Goal: Task Accomplishment & Management: Use online tool/utility

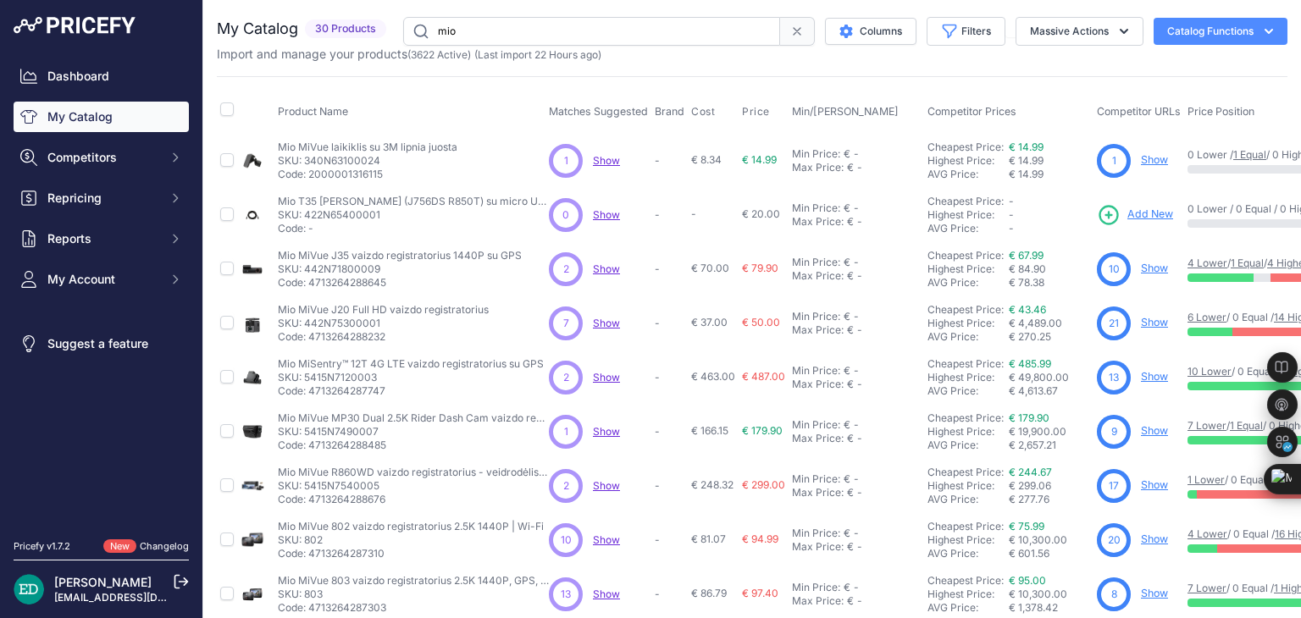
drag, startPoint x: 520, startPoint y: 36, endPoint x: 278, endPoint y: 41, distance: 242.3
click at [281, 35] on div "My Catalog 30 Products" at bounding box center [752, 31] width 1070 height 29
type input "blackvue"
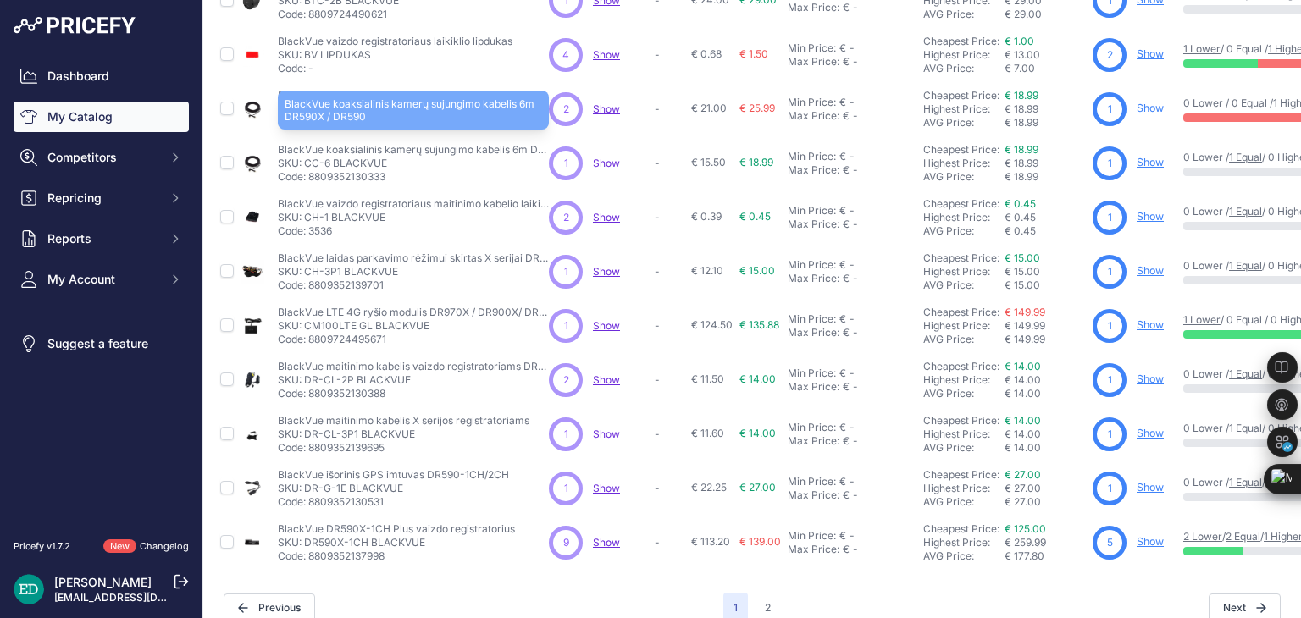
scroll to position [410, 0]
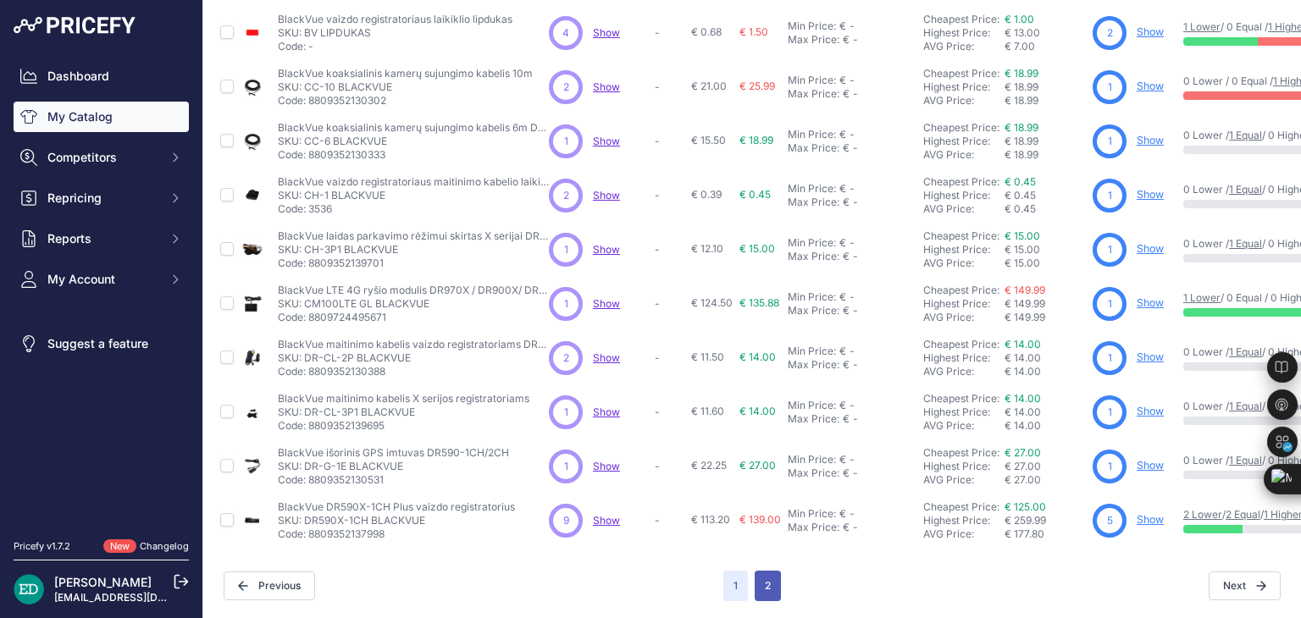
click at [760, 571] on button "2" at bounding box center [768, 586] width 26 height 30
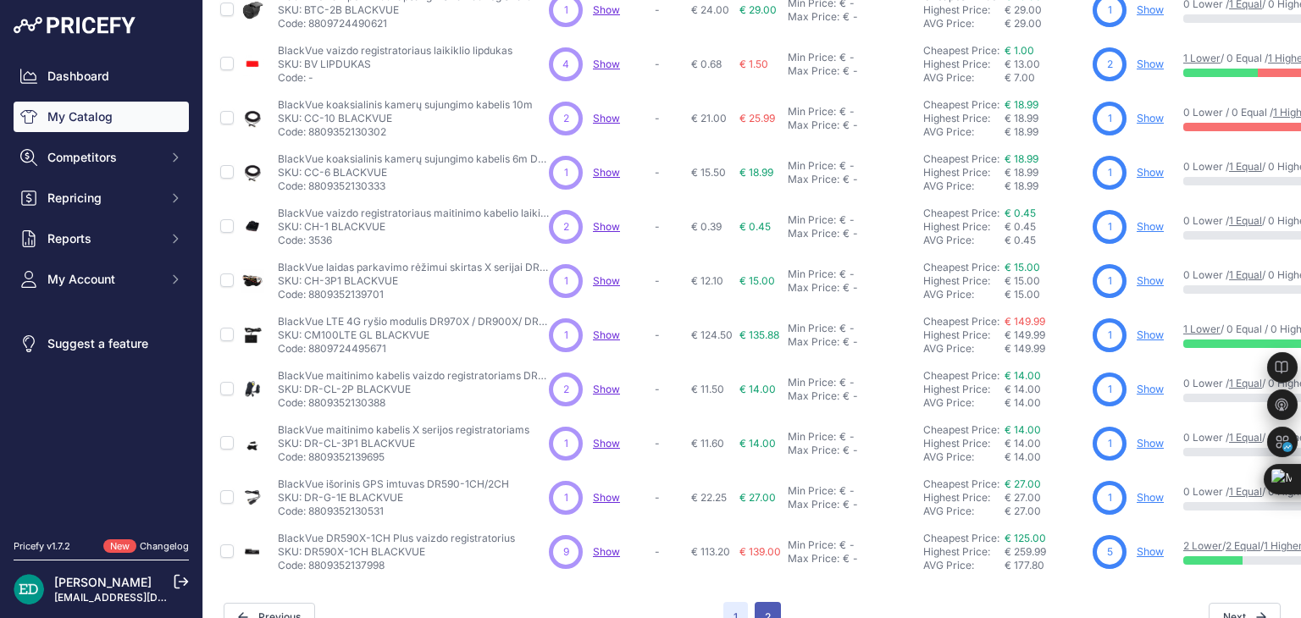
scroll to position [453, 0]
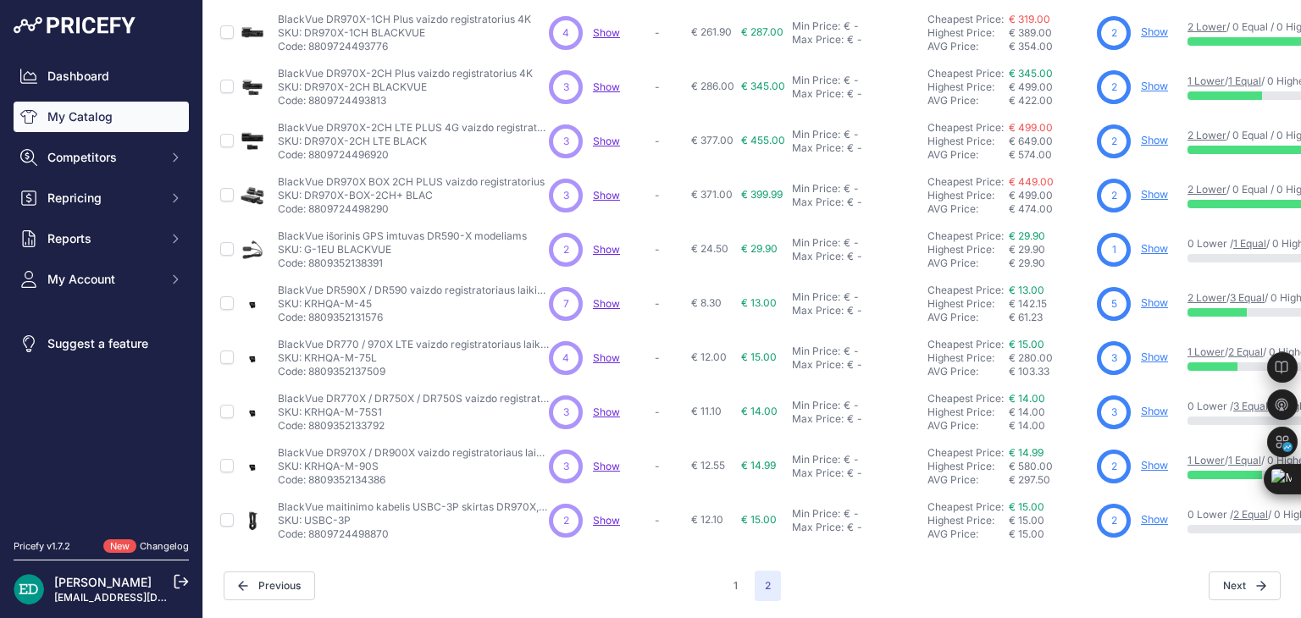
scroll to position [356, 0]
click at [739, 574] on button "1" at bounding box center [735, 586] width 25 height 30
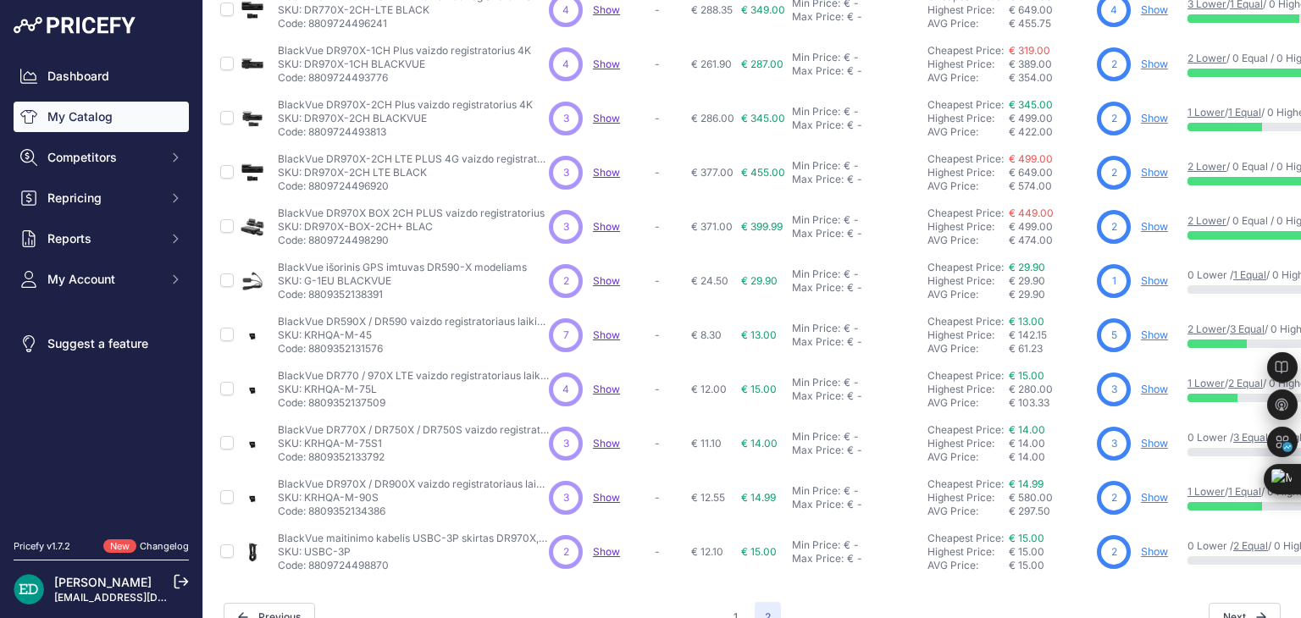
scroll to position [399, 0]
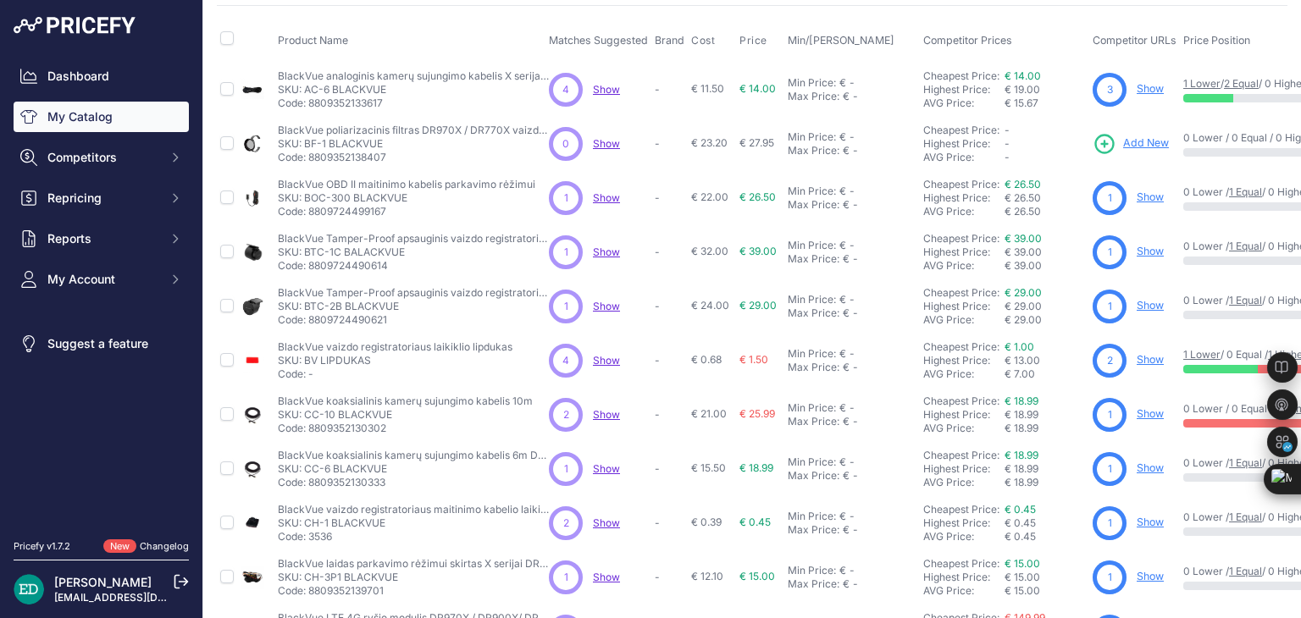
scroll to position [410, 0]
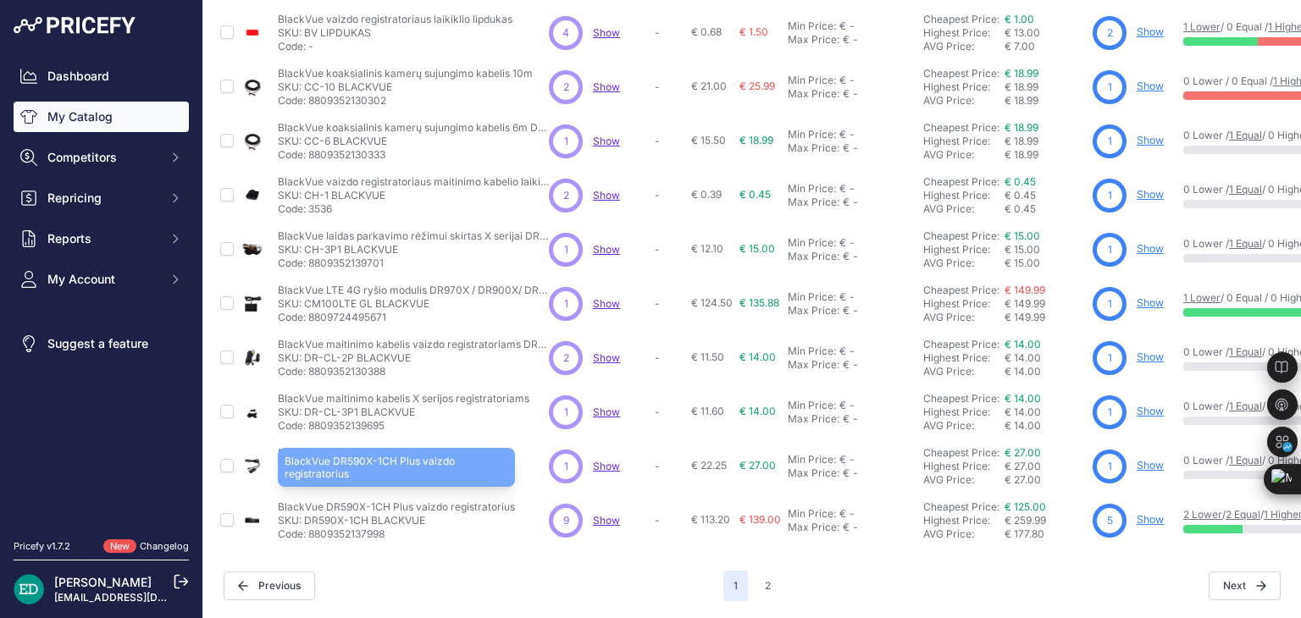
drag, startPoint x: 408, startPoint y: 495, endPoint x: 345, endPoint y: 497, distance: 63.6
click at [345, 501] on p "BlackVue DR590X-1CH Plus vaizdo registratorius" at bounding box center [396, 508] width 237 height 14
drag, startPoint x: 410, startPoint y: 497, endPoint x: 327, endPoint y: 495, distance: 83.0
click at [327, 501] on p "BlackVue DR590X-1CH Plus vaizdo registratorius" at bounding box center [396, 508] width 237 height 14
copy p "DR590X-1CH Plus"
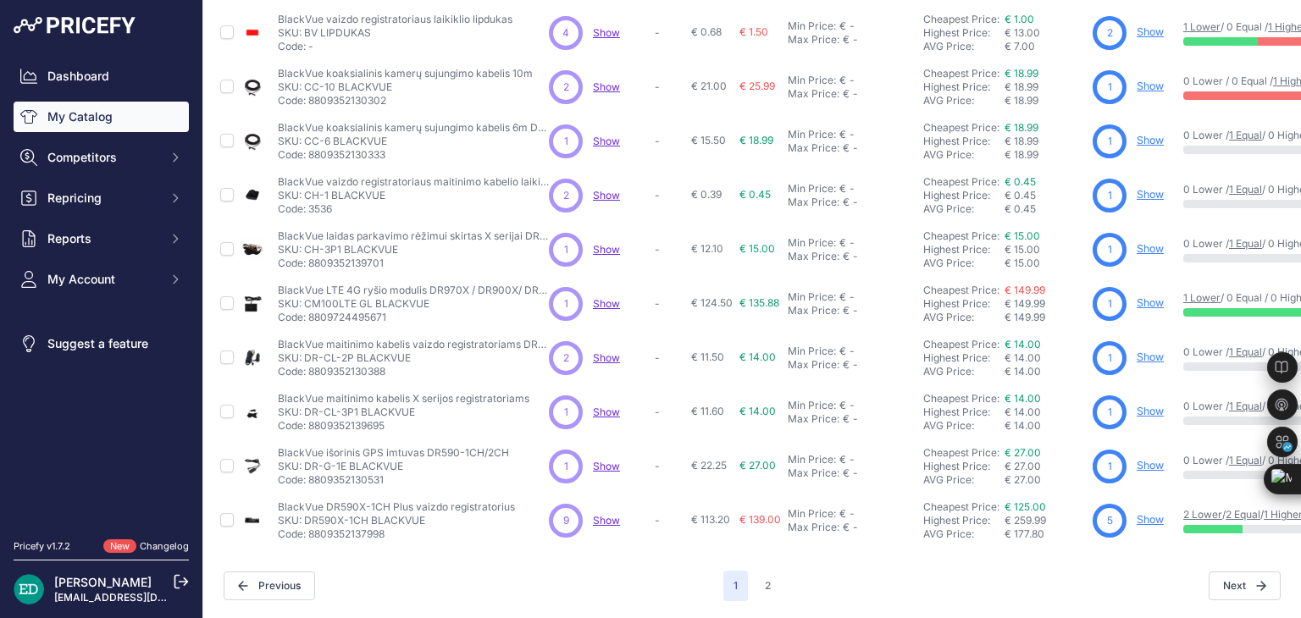
click at [552, 572] on div "Previous" at bounding box center [474, 586] width 500 height 29
click at [772, 574] on button "2" at bounding box center [768, 586] width 26 height 30
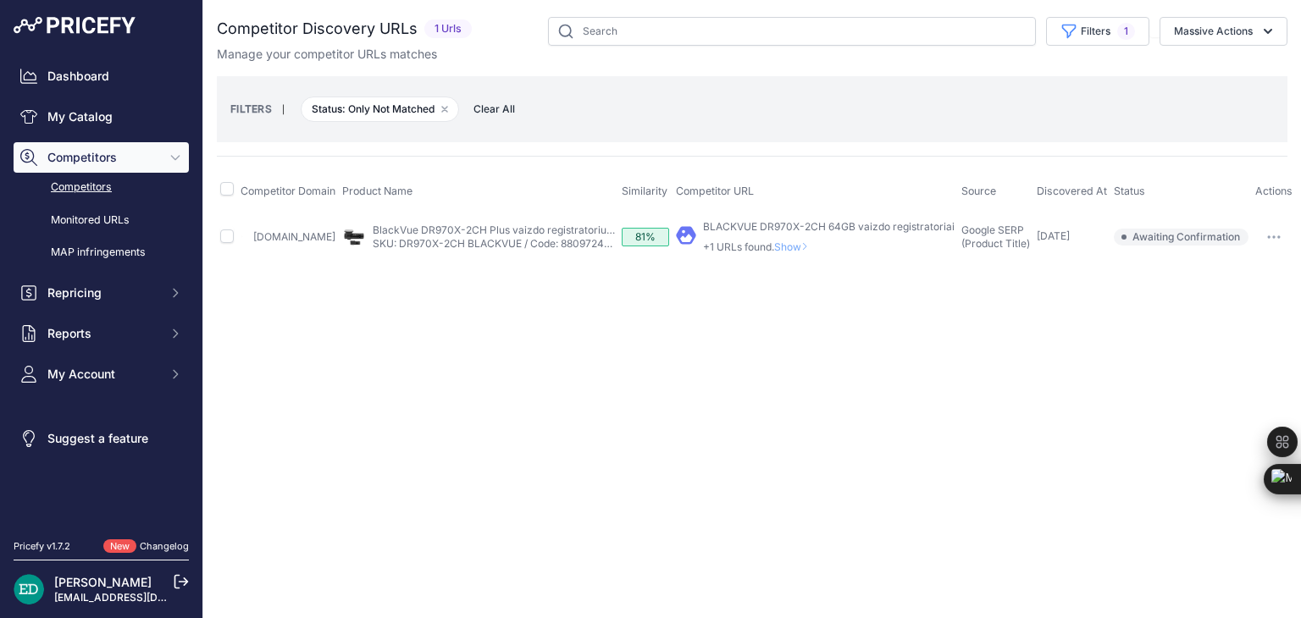
click at [795, 245] on span "Show" at bounding box center [794, 247] width 41 height 13
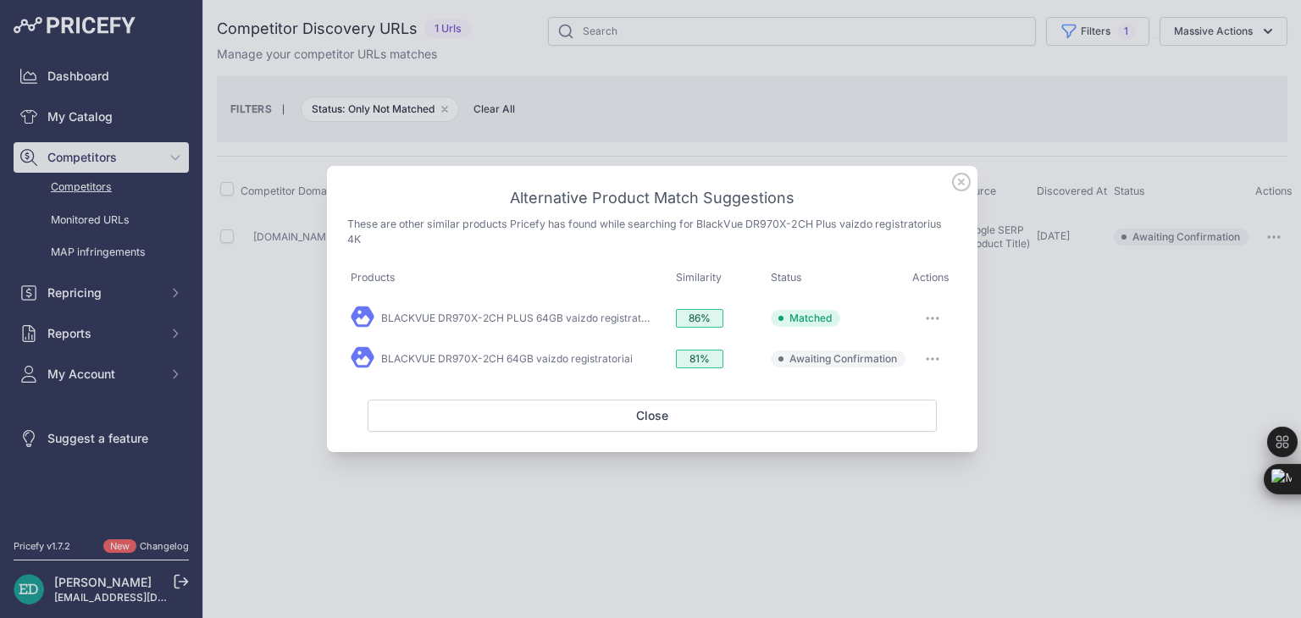
click at [965, 181] on icon at bounding box center [961, 182] width 19 height 19
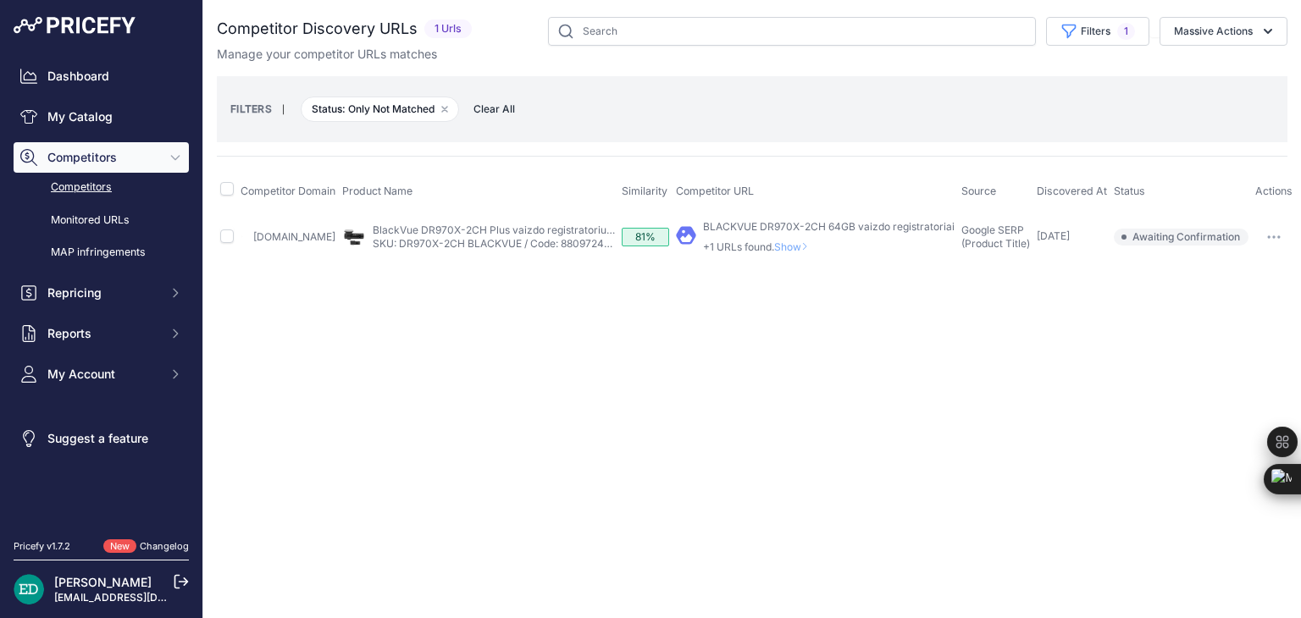
click at [797, 249] on span "Show" at bounding box center [794, 247] width 41 height 13
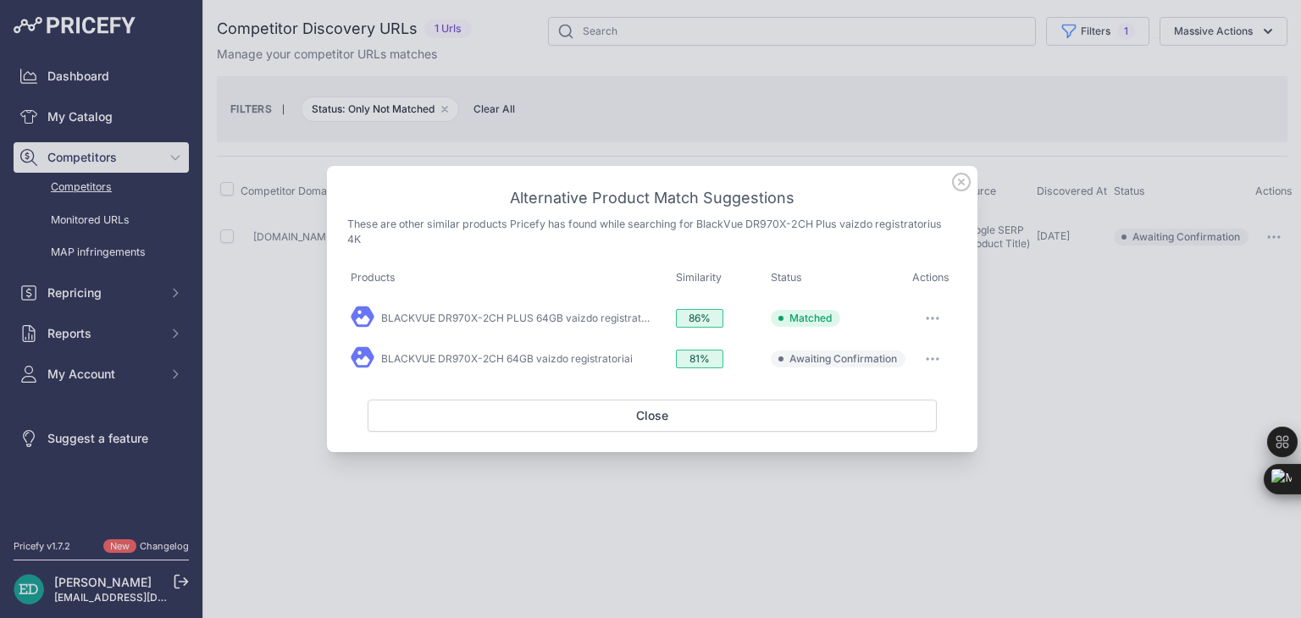
click at [938, 360] on icon "button" at bounding box center [933, 358] width 14 height 3
click at [888, 422] on span "Exclude match" at bounding box center [894, 428] width 71 height 13
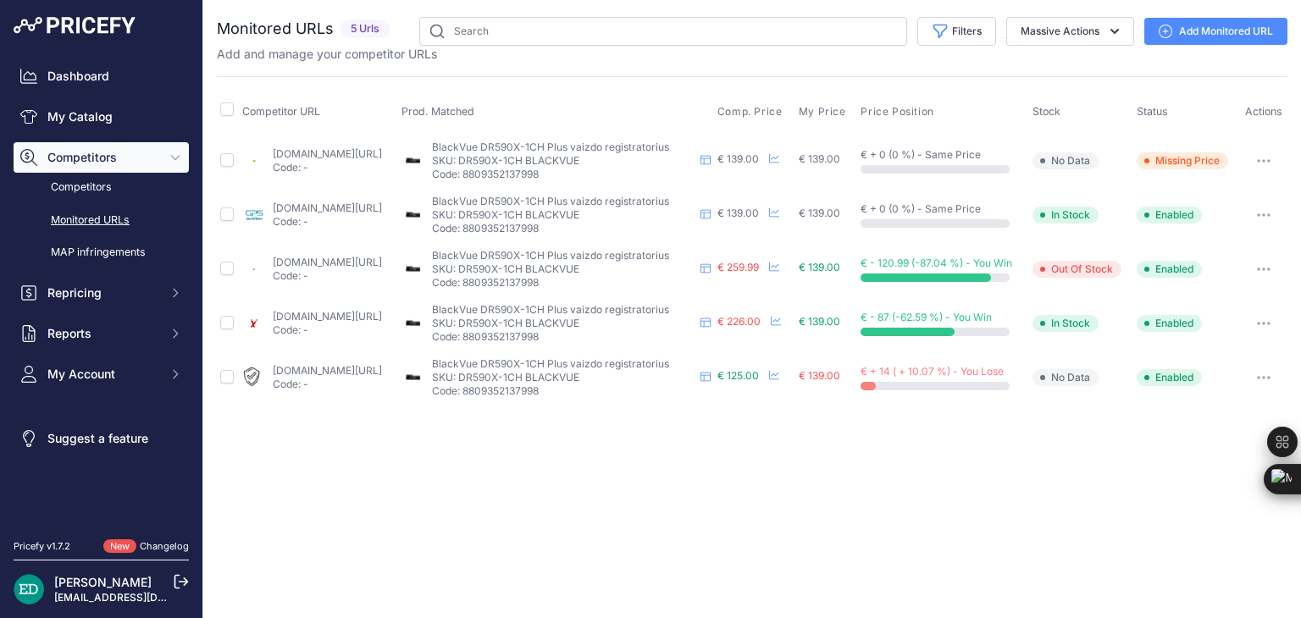
drag, startPoint x: 649, startPoint y: 146, endPoint x: 407, endPoint y: 147, distance: 241.4
click at [1182, 41] on link "Add Monitored URL" at bounding box center [1215, 31] width 143 height 27
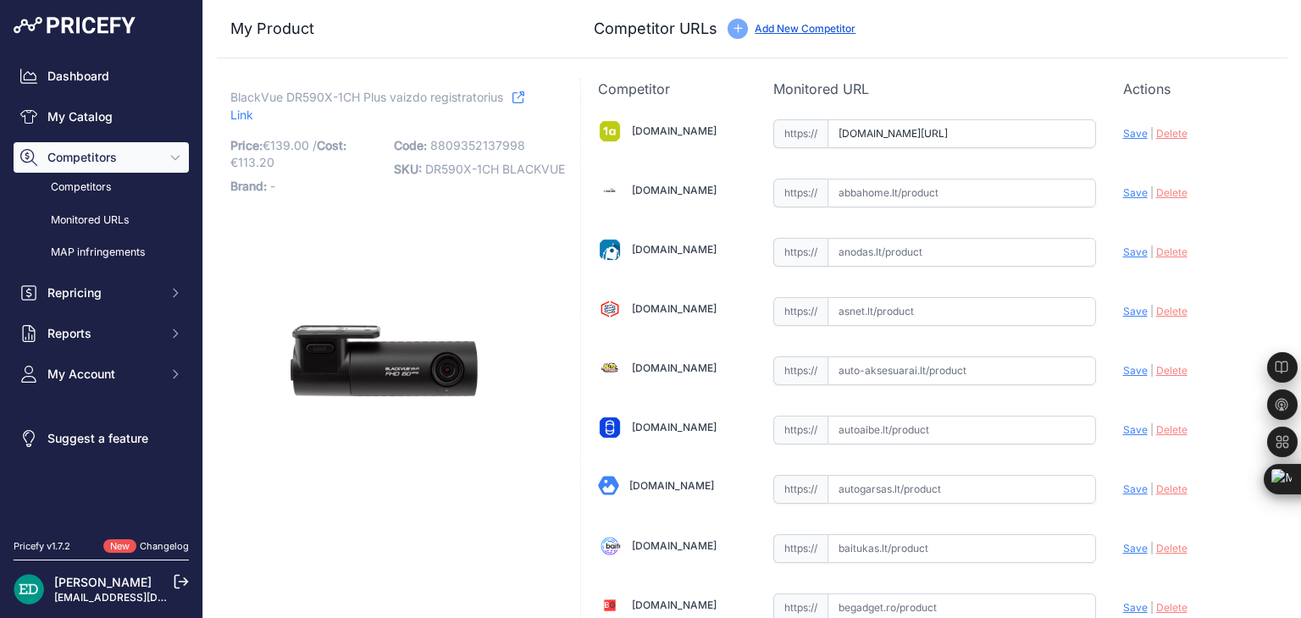
scroll to position [2651, 0]
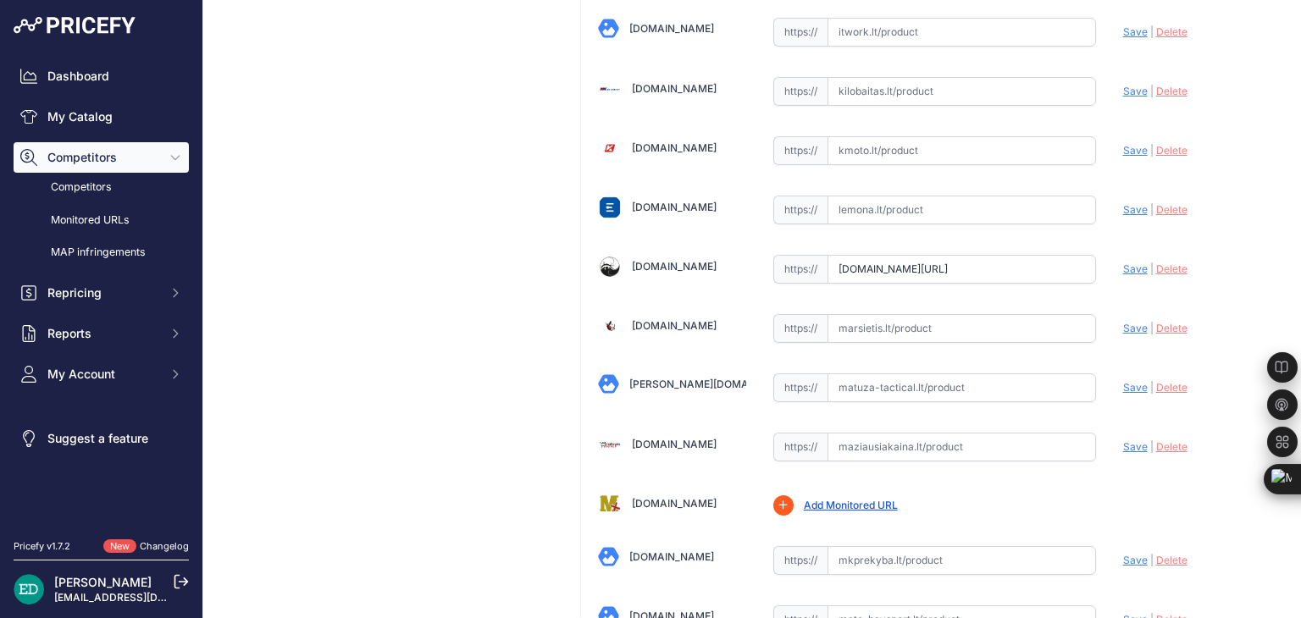
click at [927, 323] on input "text" at bounding box center [961, 328] width 268 height 29
paste input "https://marsietis.lt/blackvue-dr590x-1ch-294443?utm_source=kaina24.lt&utm_mediu…"
click at [1125, 322] on span "Save" at bounding box center [1135, 328] width 25 height 13
type input "https://marsietis.lt/blackvue-dr590x-1ch-294443?prirule_jdsnikfkfjsd=8834"
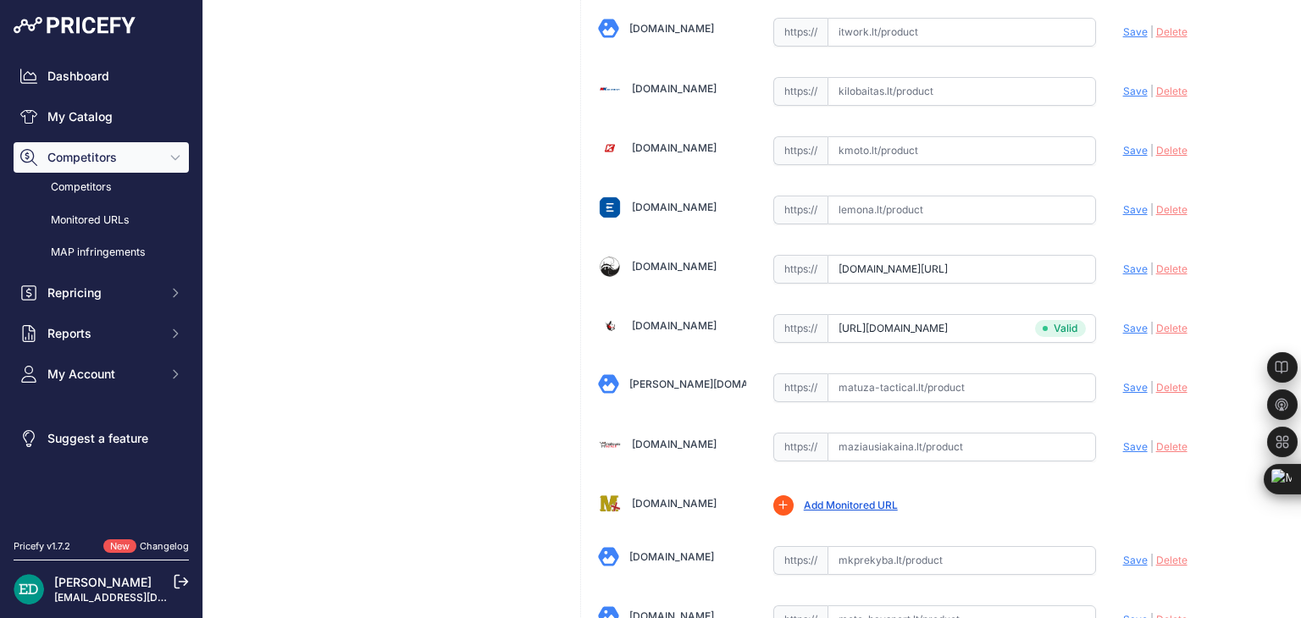
scroll to position [4533, 0]
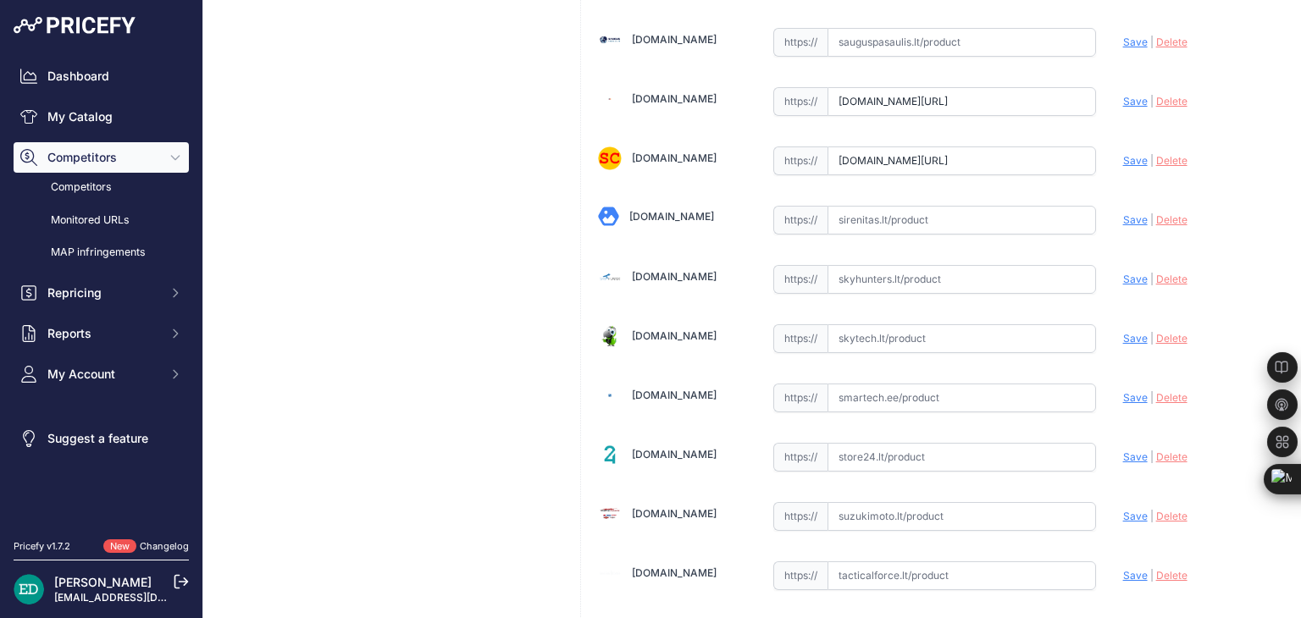
drag, startPoint x: 1002, startPoint y: 313, endPoint x: 977, endPoint y: 306, distance: 25.5
click at [1001, 324] on input "text" at bounding box center [961, 338] width 268 height 29
paste input "https://www.skytech.lt/dr590x1ch-blackvue-dr590x-full-60fps-vaizdo-registratori…"
click at [1123, 332] on span "Save" at bounding box center [1135, 338] width 25 height 13
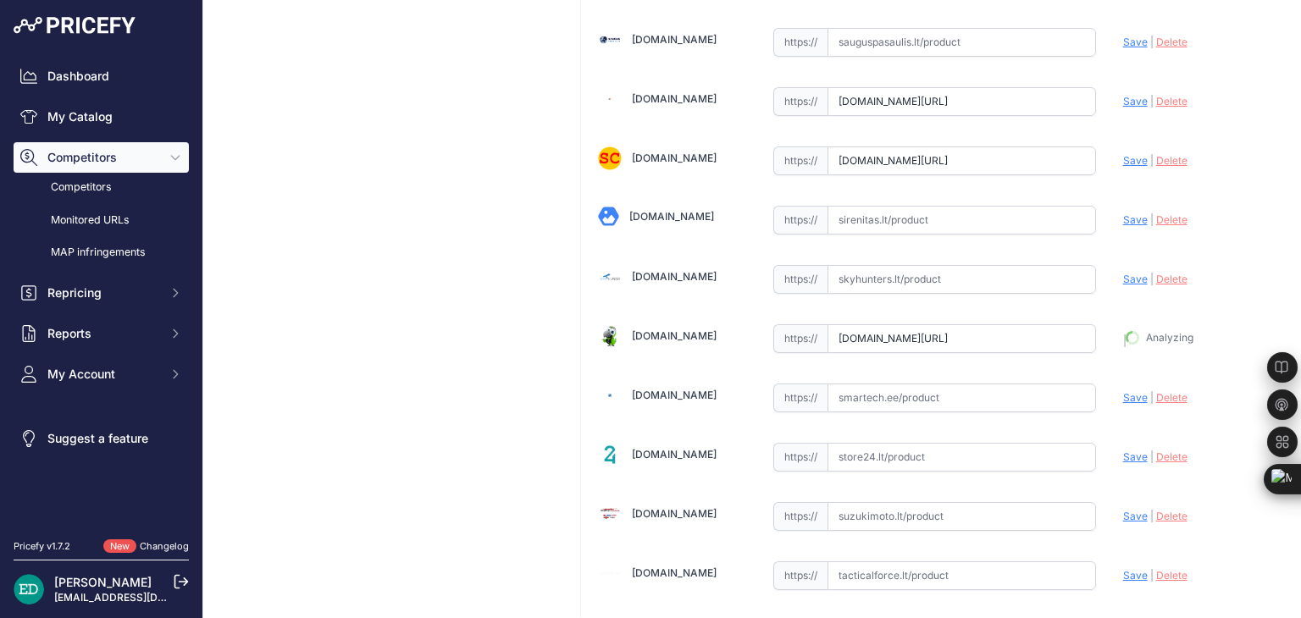
type input "https://www.skytech.lt/dr590x1ch-blackvue-dr590x-full-60fps-vaizdo-registratori…"
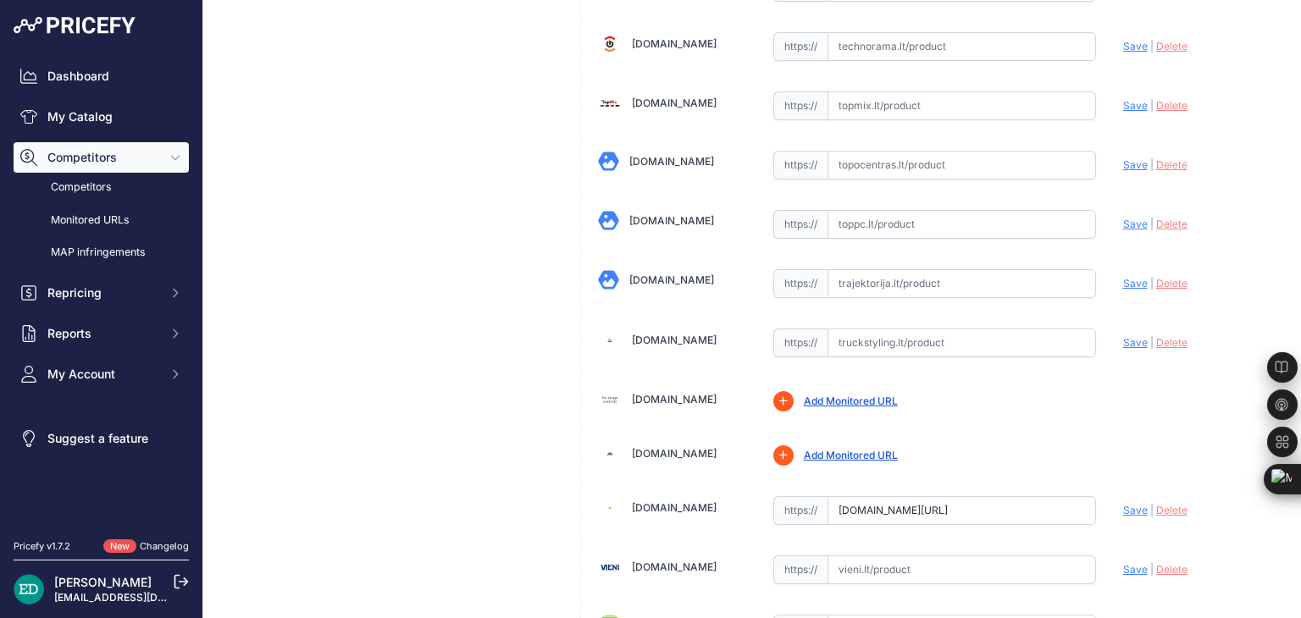
scroll to position [2061, 0]
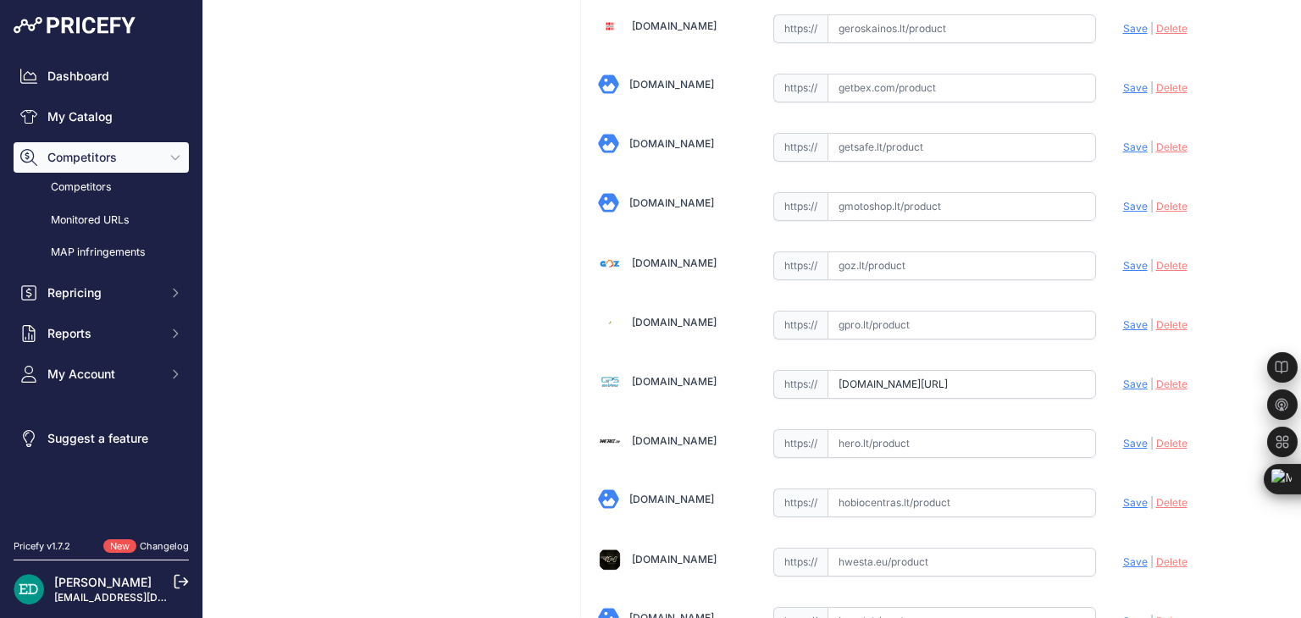
click at [904, 311] on input "text" at bounding box center [961, 325] width 268 height 29
paste input "https://www.gpro.lt/products/lt/295/1000868/sort/1/filter/0_0_0_0/BLACKVUE-DR59…"
drag, startPoint x: 837, startPoint y: 320, endPoint x: 676, endPoint y: 319, distance: 160.9
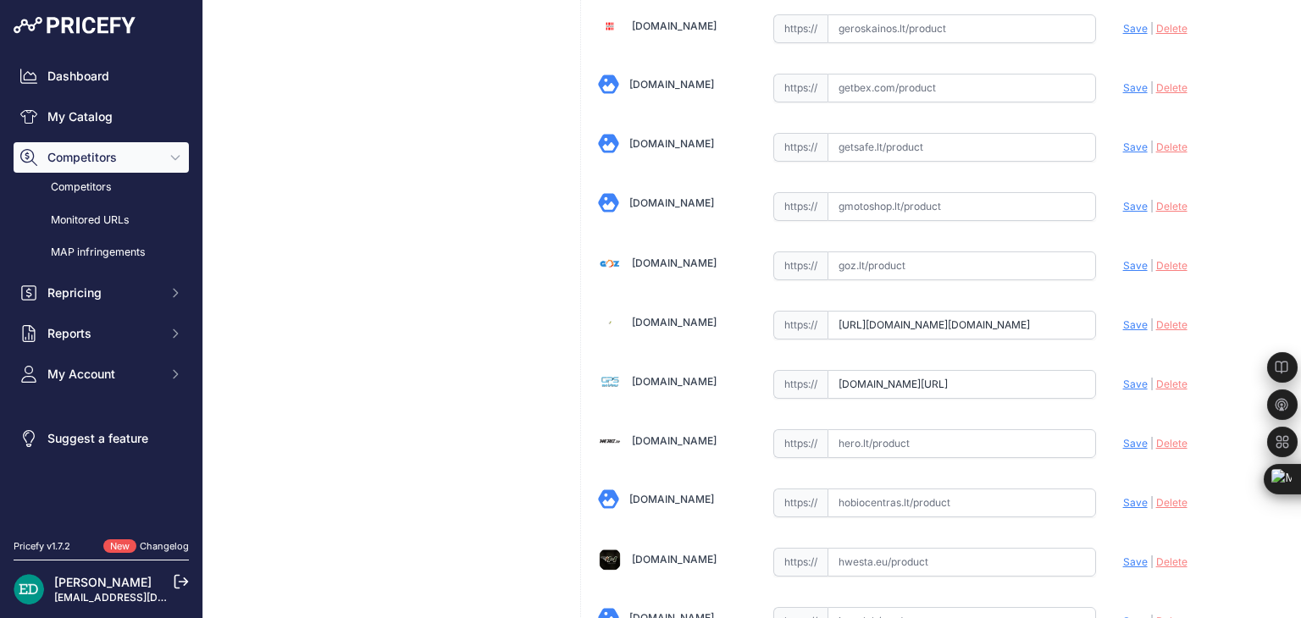
click at [942, 323] on input "https://www.gpro.lt/products/lt/295/1000868/sort/1/filter/0_0_0_0/BLACKVUE-DR59…" at bounding box center [961, 325] width 268 height 29
drag, startPoint x: 994, startPoint y: 313, endPoint x: 1072, endPoint y: 313, distance: 77.9
click at [1072, 313] on input "https://www.gpro.lt/products/lt/295/1000868/sort/1/filter/0_0_0_0/BLACKVUE-DR59…" at bounding box center [961, 325] width 268 height 29
click at [966, 311] on input "https://www.gpro.lt/products/lt/295/1000868/sort/1/filter/0_0_0_0/BLACKVUE-DR59…" at bounding box center [961, 325] width 268 height 29
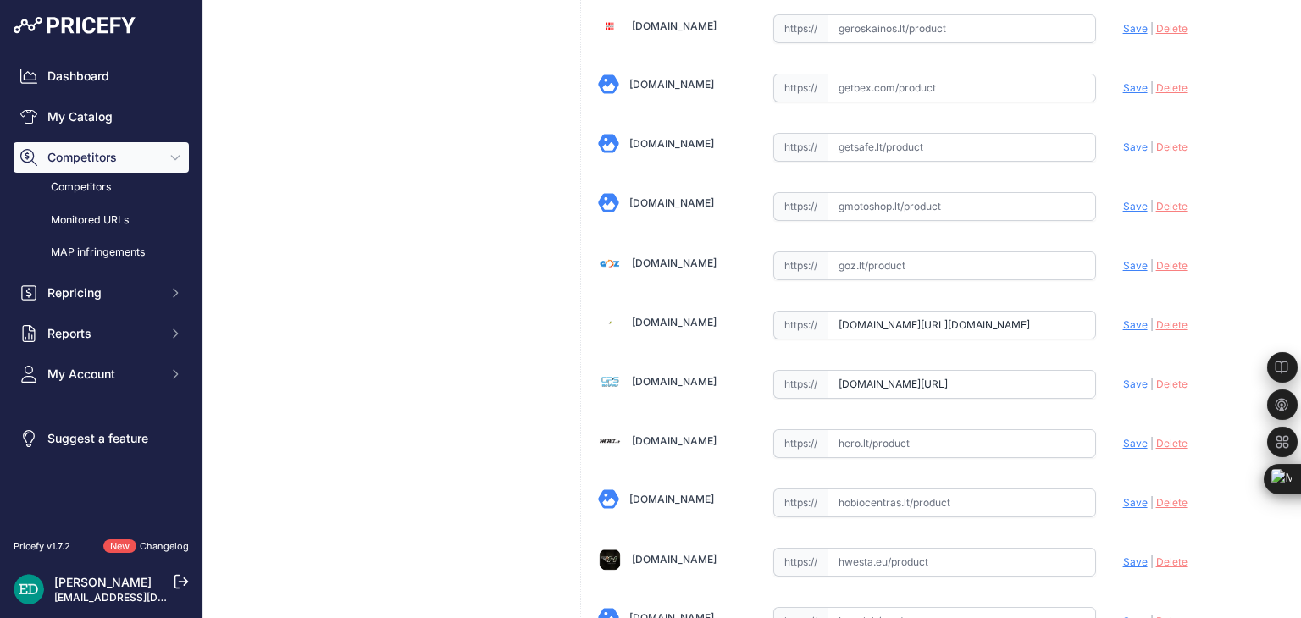
click at [1123, 318] on span "Save" at bounding box center [1135, 324] width 25 height 13
type input "https://www.gpro.lt/products/lt/295/1000868/sort/1/filter/0_0_0_0/BLACKVUE-DR59…"
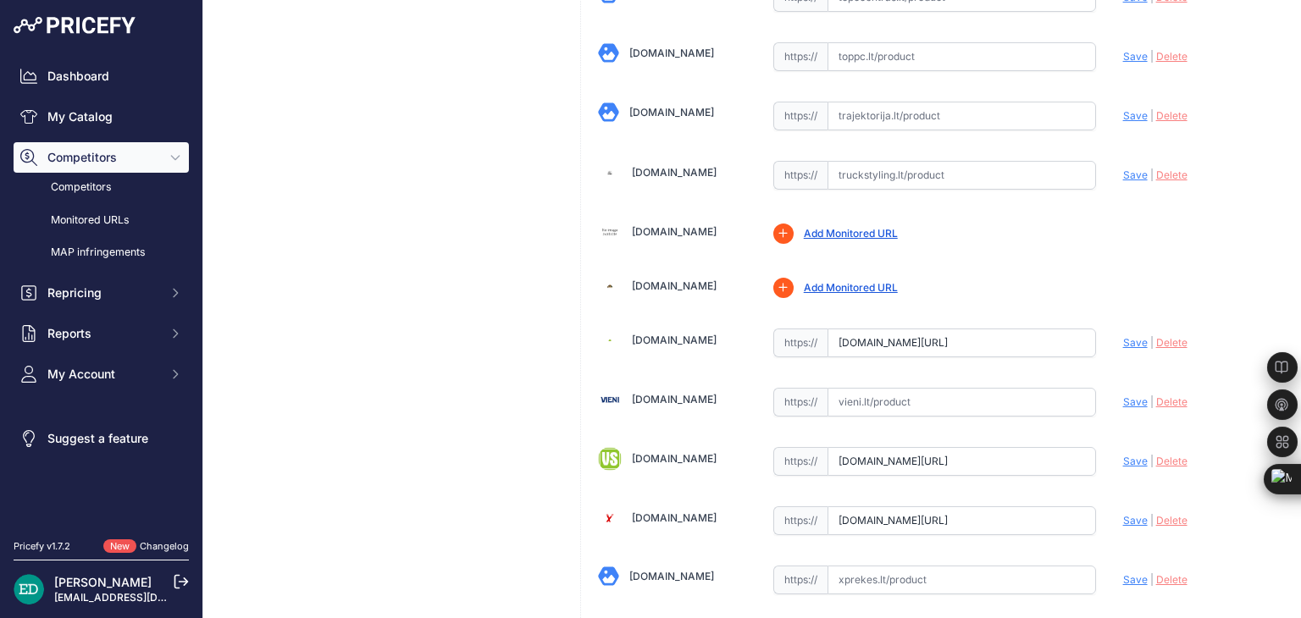
drag, startPoint x: 984, startPoint y: 311, endPoint x: 1084, endPoint y: 306, distance: 100.1
click at [1026, 329] on input "www.varle.lt/vaizdo-registratoriai-kameros/blackvue-dr590x-1ch-plus-vaizdo-regi…" at bounding box center [961, 343] width 268 height 29
click at [875, 329] on input "www.varle.lt/vaizdo-registratoriai-kameros/blackvue-dr590x-1ch-plus-vaizdo-regi…" at bounding box center [961, 343] width 268 height 29
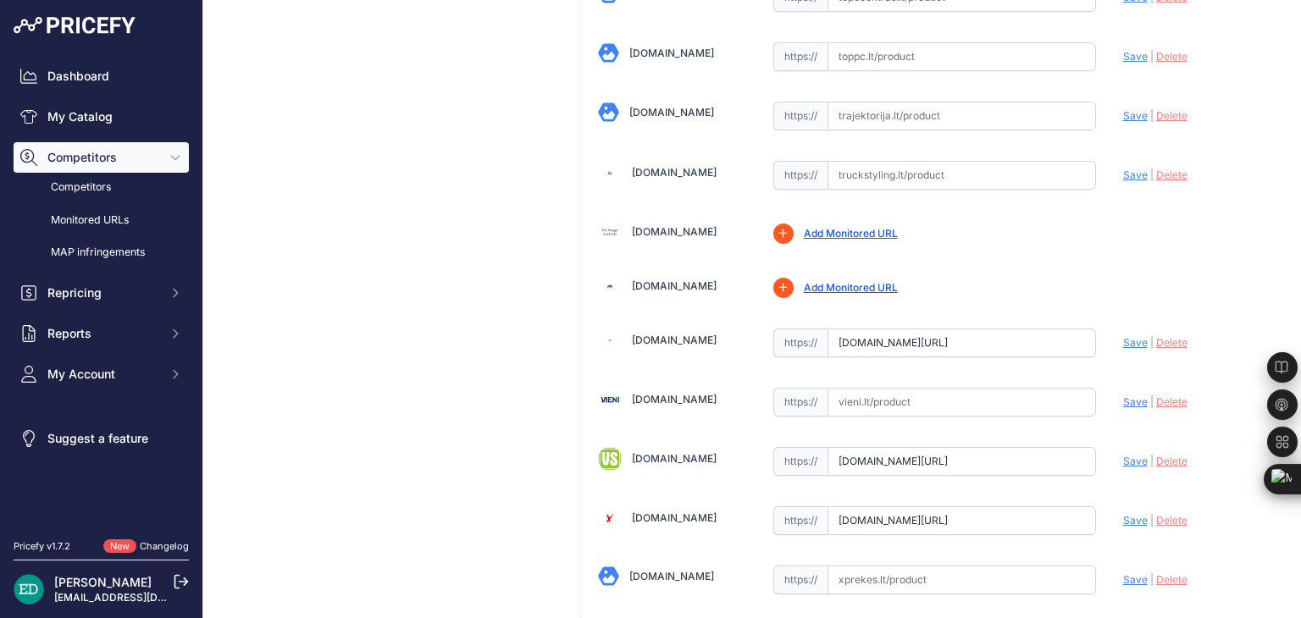
click at [875, 329] on input "www.varle.lt/vaizdo-registratoriai-kameros/blackvue-dr590x-1ch-plus-vaizdo-regi…" at bounding box center [961, 343] width 268 height 29
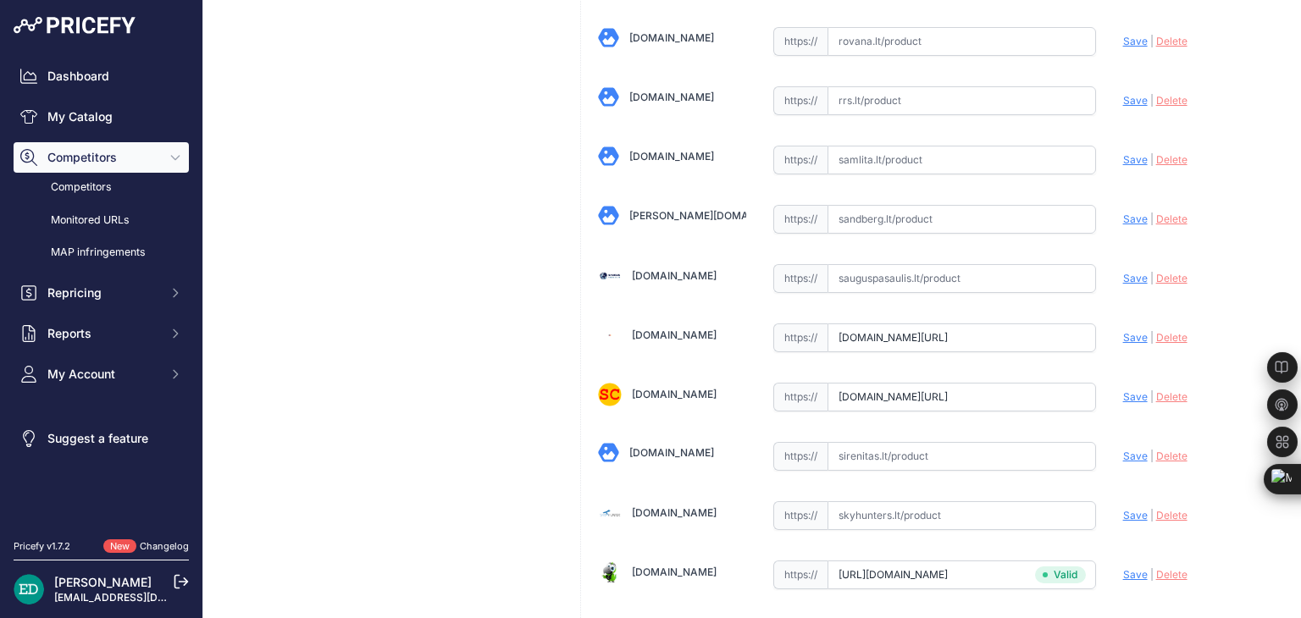
click at [871, 324] on input "www.senukai.lt/p/vaizdo-registratorius-blackvue-dr750x-1ch-plus/k1f5?prirule_jd…" at bounding box center [961, 338] width 268 height 29
paste input "https://www.senukai.lt/p/vaizdo-registratorius-blackvue-dr590x-1ch-pazeista-pak…"
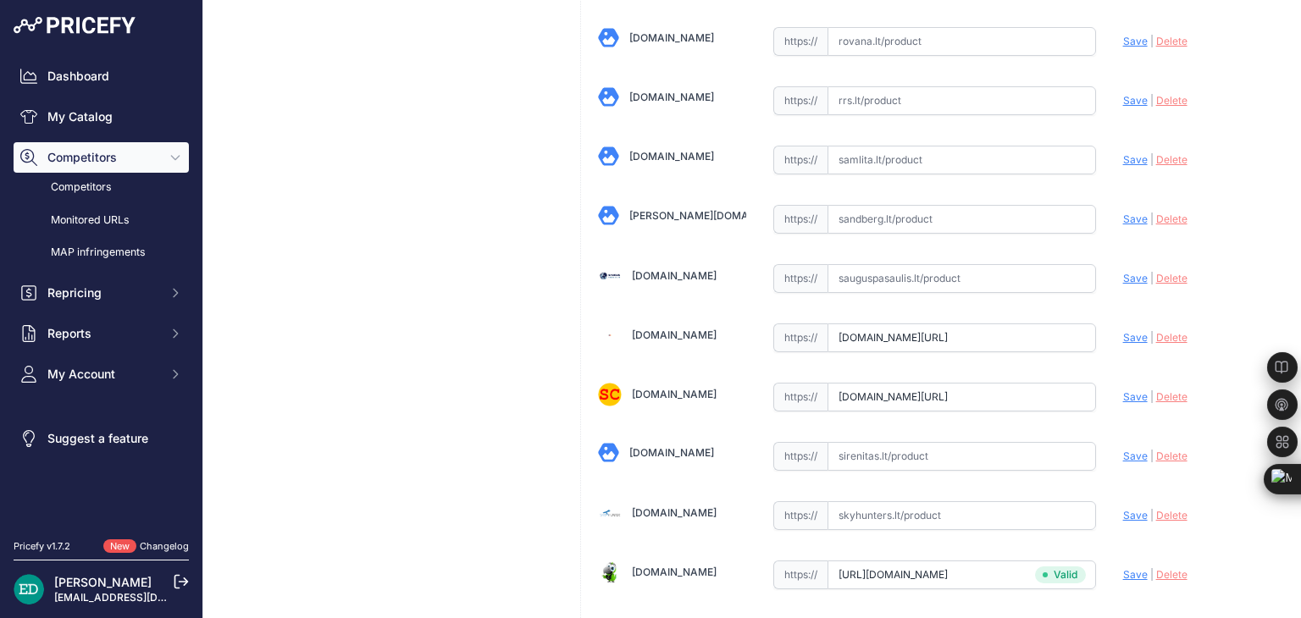
click at [1123, 331] on span "Save" at bounding box center [1135, 337] width 25 height 13
type input "https://www.senukai.lt/p/vaizdo-registratorius-blackvue-dr590x-1ch-pazeista-pak…"
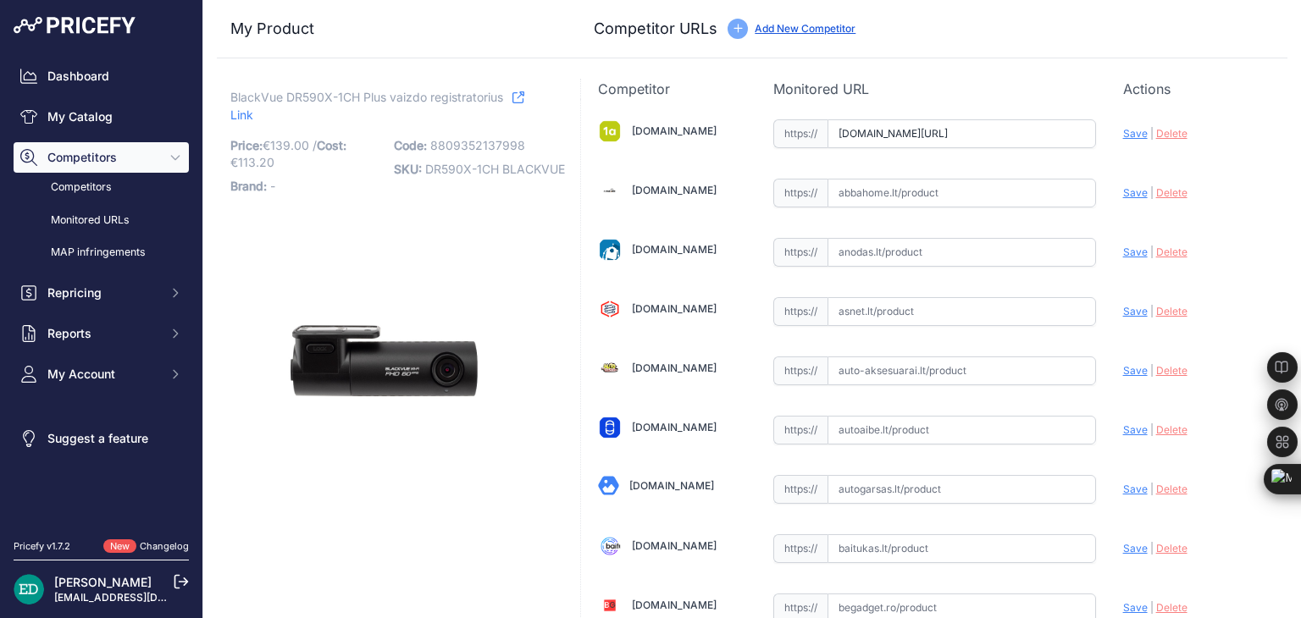
click at [860, 129] on input "www.1a.lt/p/vaizdo-registratorius-blackvue-dr590x-1ch/dj3f?prirule_jdsnikfkfjsd…" at bounding box center [961, 133] width 268 height 29
paste input "https://www.1a.lt/p/vaizdo-registratorius-blackvue-dr590x-1ch/dj3f?mtd=search-p…"
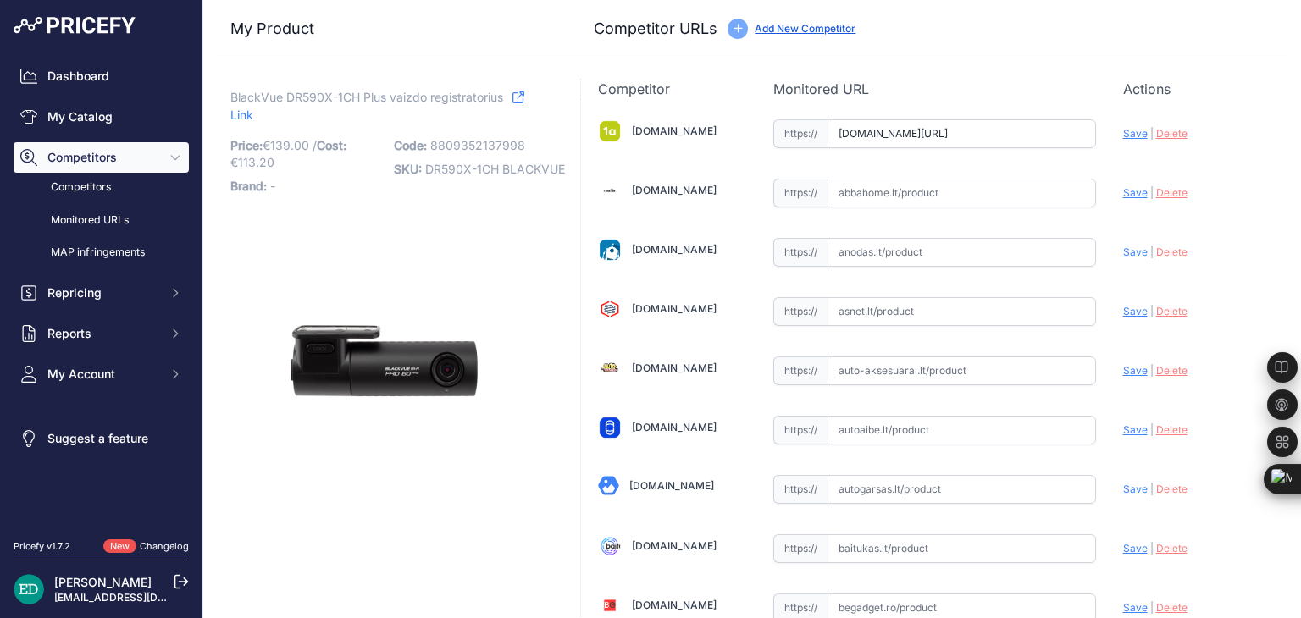
click at [1131, 132] on span "Save" at bounding box center [1135, 133] width 25 height 13
type input "https://www.1a.lt/p/vaizdo-registratorius-blackvue-dr590x-1ch/dj3f?mtd=search-p…"
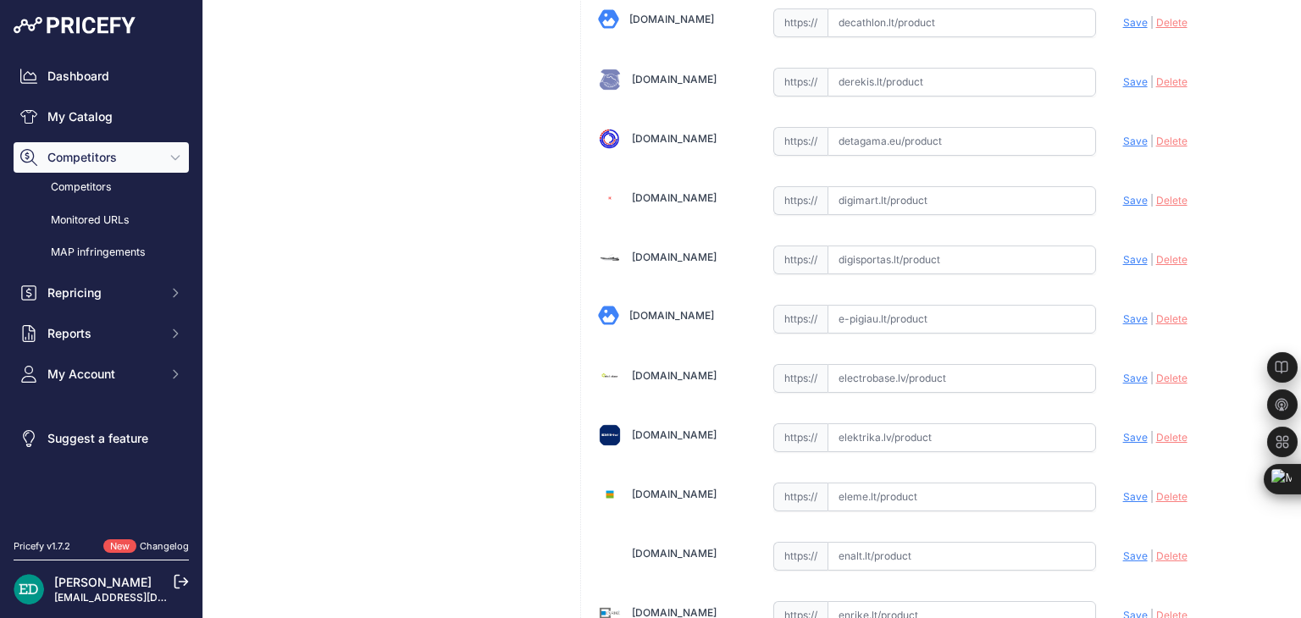
scroll to position [3530, 0]
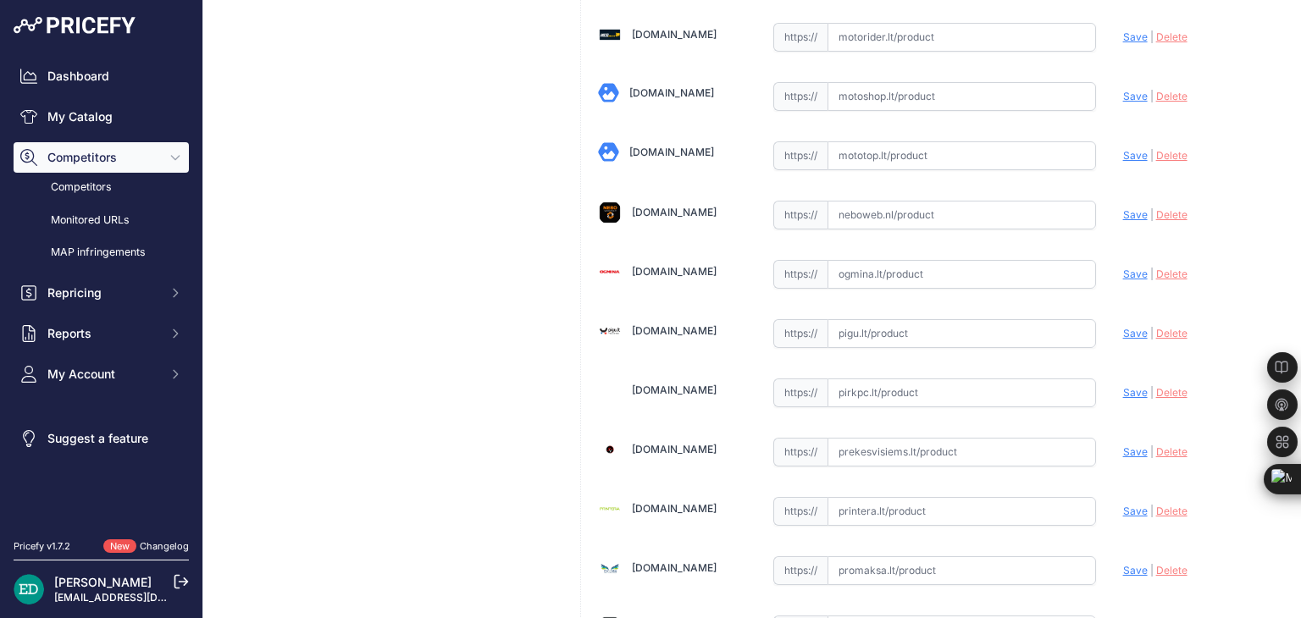
click at [871, 319] on input "text" at bounding box center [961, 333] width 268 height 29
paste input "https://pigu.lt/lt/automobilines-vaizdo-kameros-video-registratoriai/vaizdo-reg…"
drag, startPoint x: 882, startPoint y: 312, endPoint x: 511, endPoint y: 331, distance: 372.3
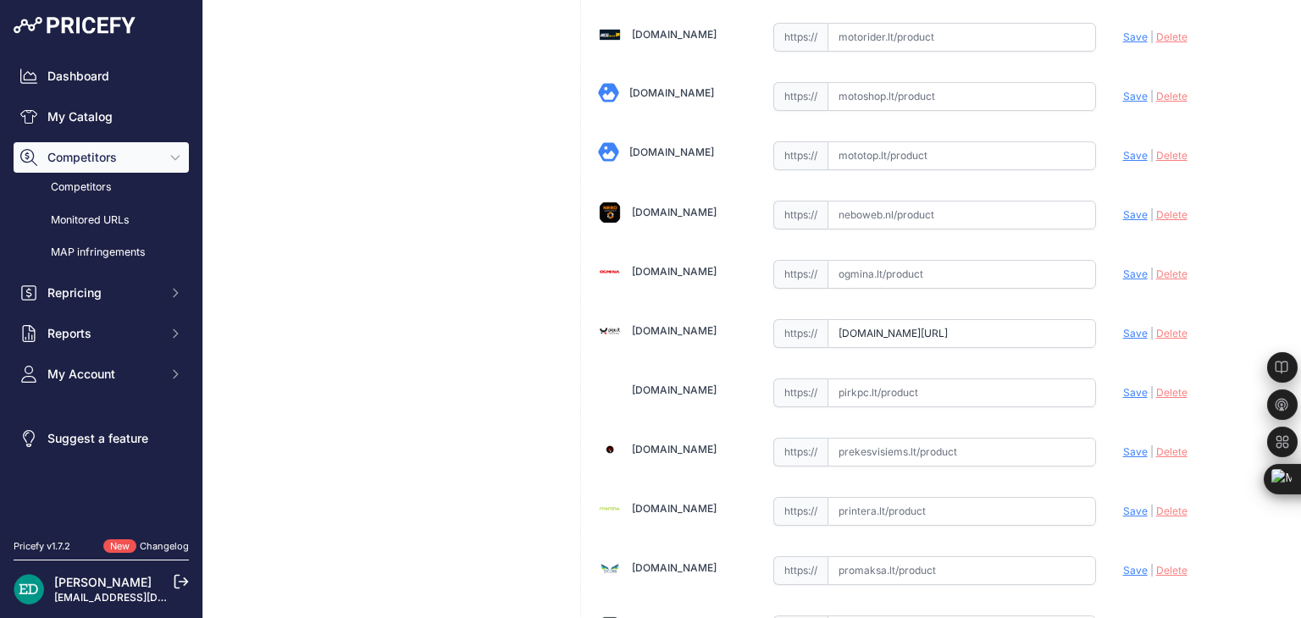
click at [1126, 327] on span "Save" at bounding box center [1135, 333] width 25 height 13
type input "https://pigu.lt/lt/automobilines-vaizdo-kameros-video-registratoriai/vaizdo-reg…"
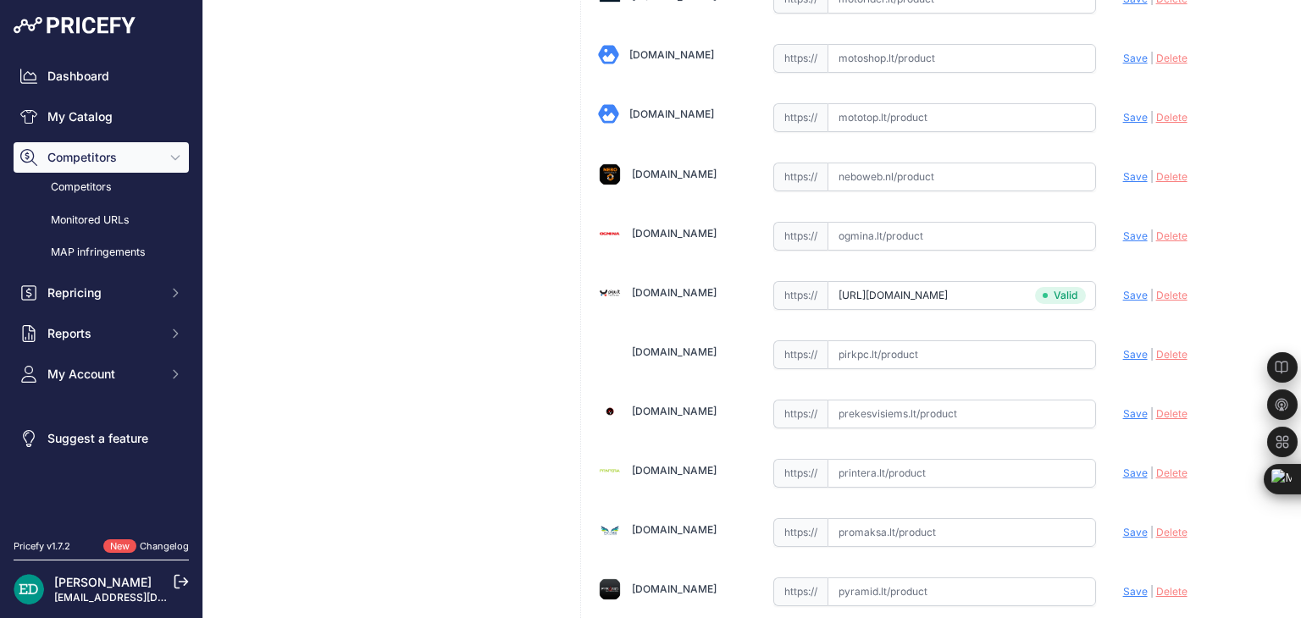
scroll to position [3530, 0]
